Goal: Navigation & Orientation: Find specific page/section

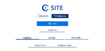
click at [41, 16] on div "Camera's" at bounding box center [43, 16] width 15 height 5
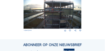
scroll to position [61, 0]
click at [66, 21] on img at bounding box center [53, 12] width 58 height 33
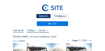
click at [42, 16] on div "Camera's" at bounding box center [43, 16] width 15 height 5
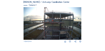
scroll to position [50, 0]
click at [64, 33] on img at bounding box center [53, 23] width 58 height 33
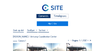
drag, startPoint x: 64, startPoint y: 33, endPoint x: 24, endPoint y: 8, distance: 47.3
click at [24, 8] on link at bounding box center [52, 8] width 79 height 9
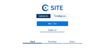
click at [43, 16] on div "Camera's" at bounding box center [43, 16] width 15 height 5
click at [45, 16] on div "Camera's" at bounding box center [43, 16] width 15 height 5
